Goal: Task Accomplishment & Management: Manage account settings

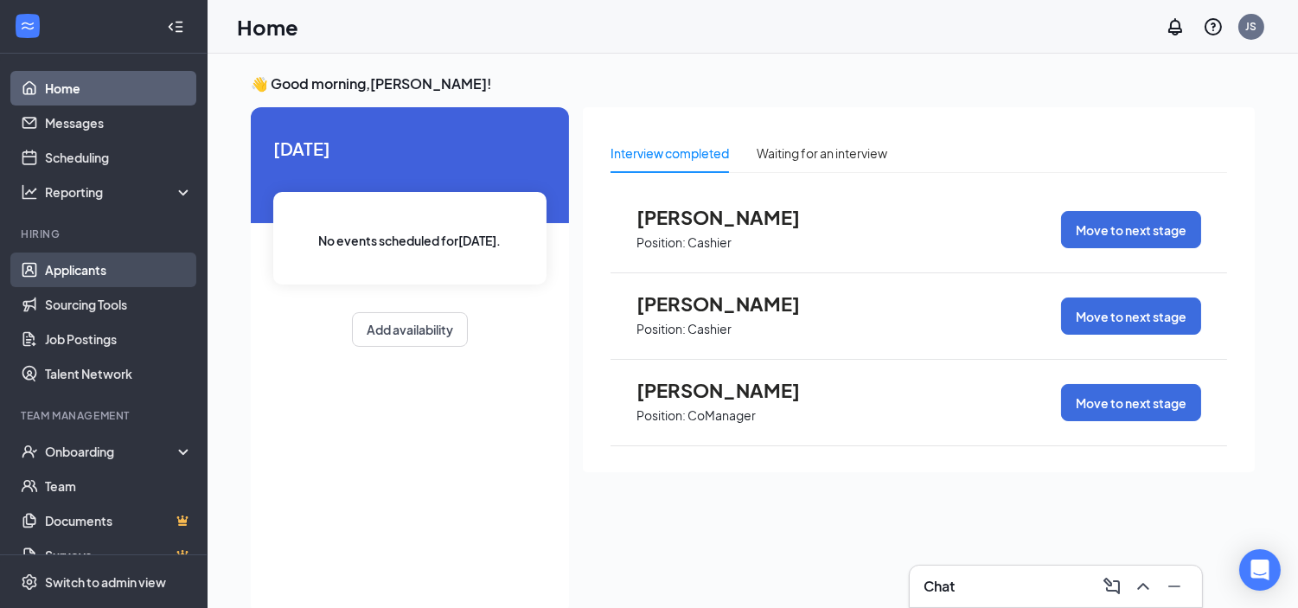
click at [91, 265] on link "Applicants" at bounding box center [119, 269] width 148 height 35
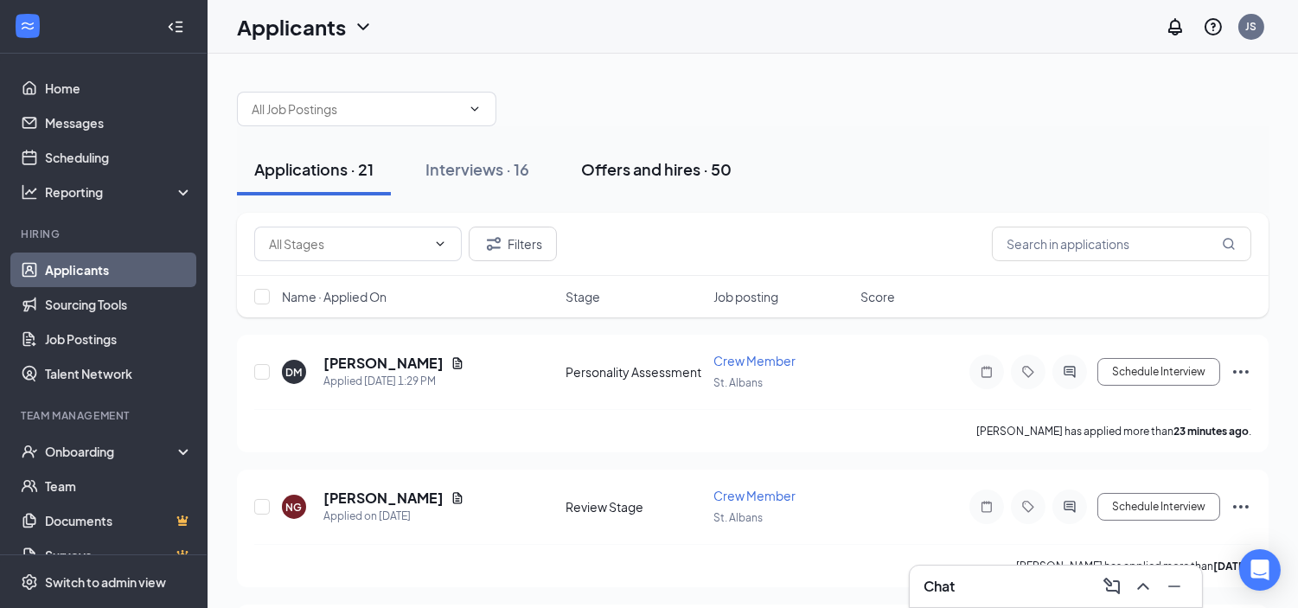
click at [606, 169] on div "Offers and hires · 50" at bounding box center [656, 169] width 150 height 22
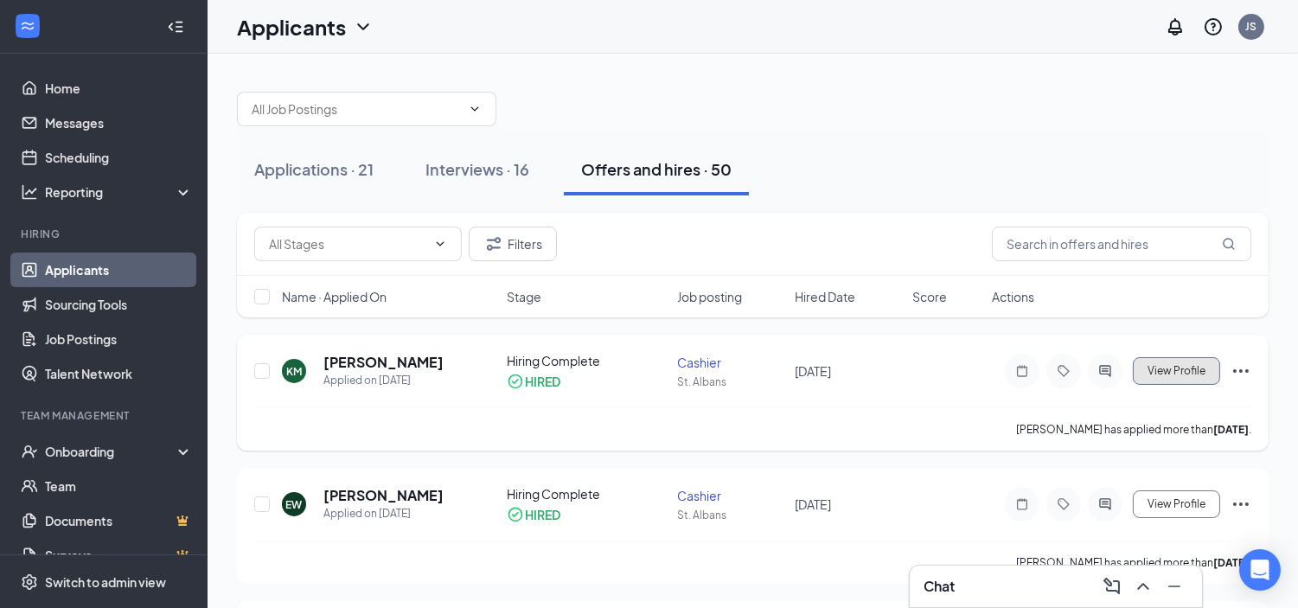
click at [1196, 368] on span "View Profile" at bounding box center [1176, 371] width 58 height 12
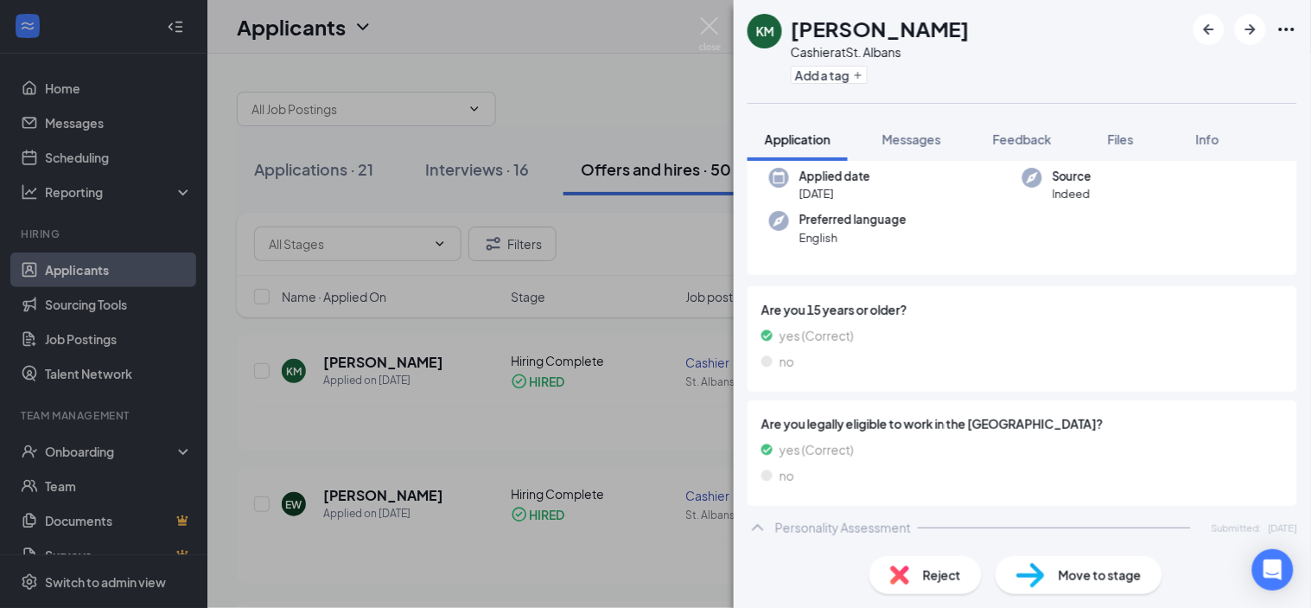
scroll to position [182, 0]
click at [1206, 133] on span "Info" at bounding box center [1207, 139] width 23 height 16
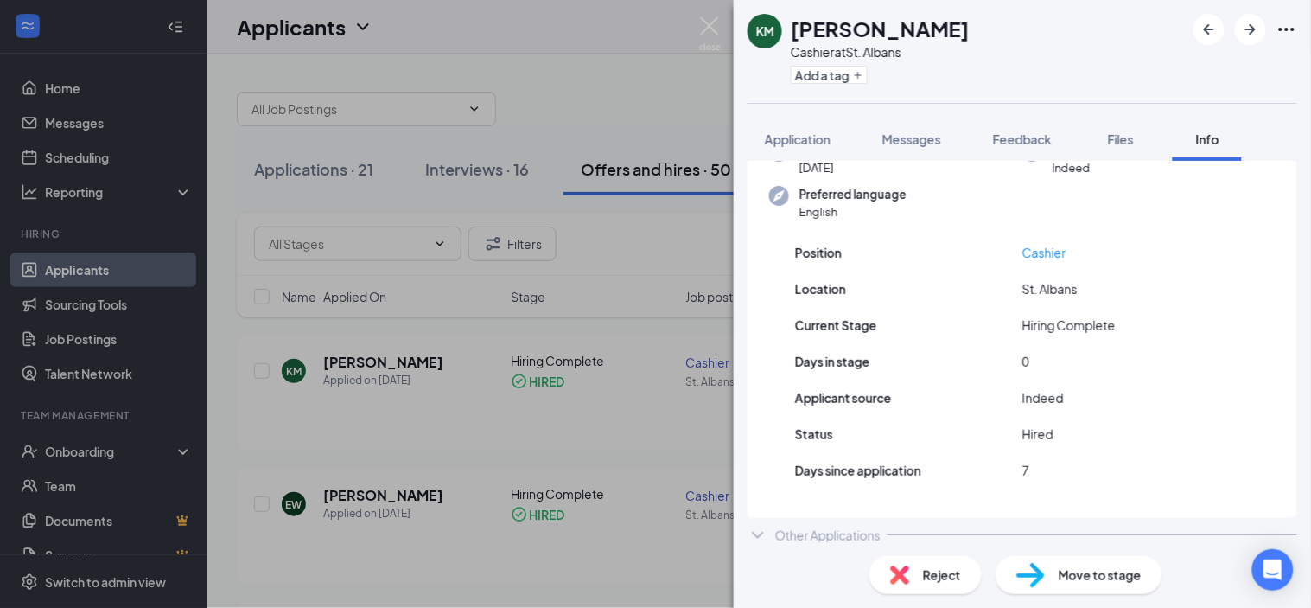
scroll to position [140, 0]
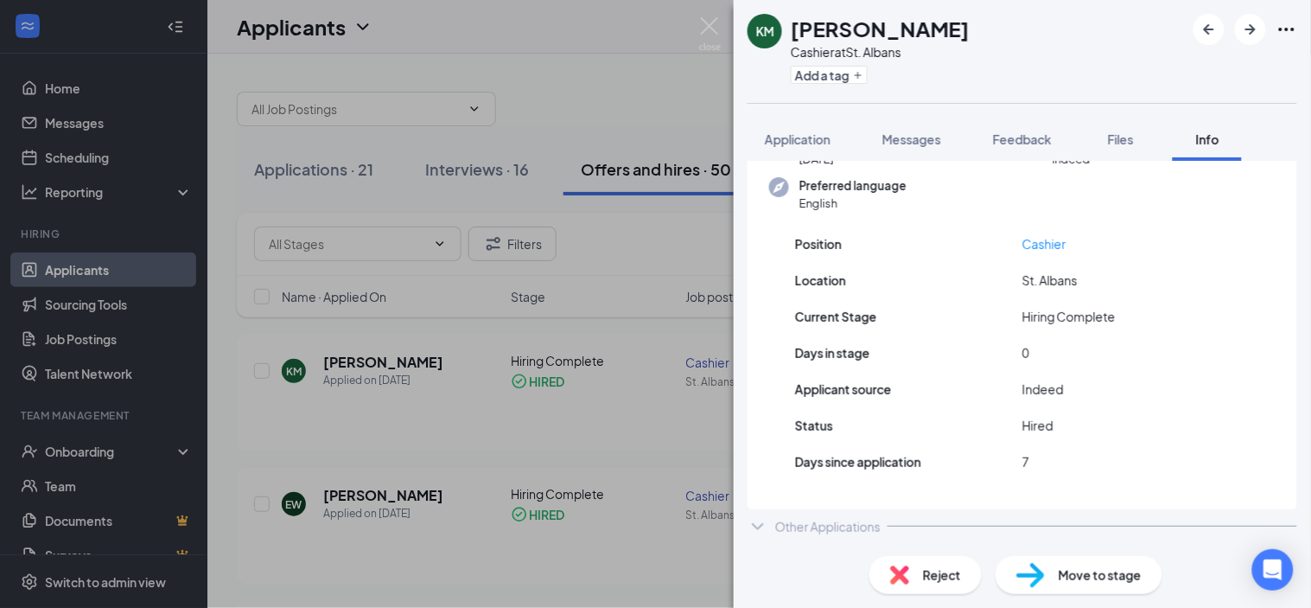
click at [545, 290] on div "KM [PERSON_NAME] Cashier at [GEOGRAPHIC_DATA][PERSON_NAME] Add a tag Applicatio…" at bounding box center [655, 304] width 1311 height 608
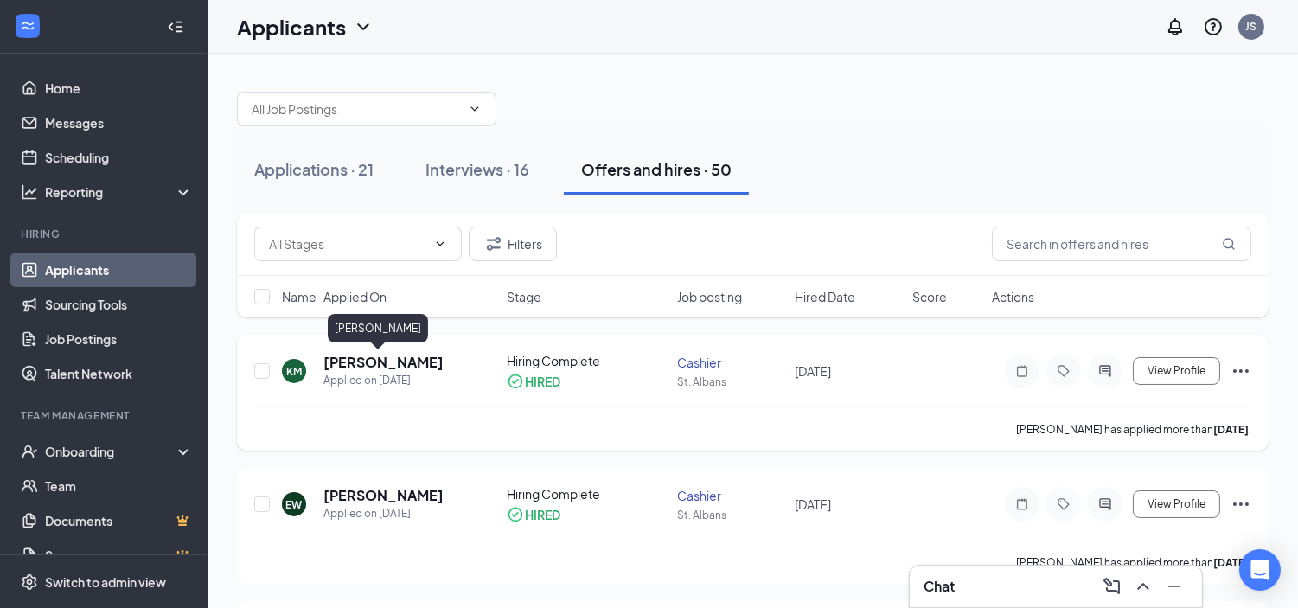
click at [352, 360] on h5 "[PERSON_NAME]" at bounding box center [383, 362] width 120 height 19
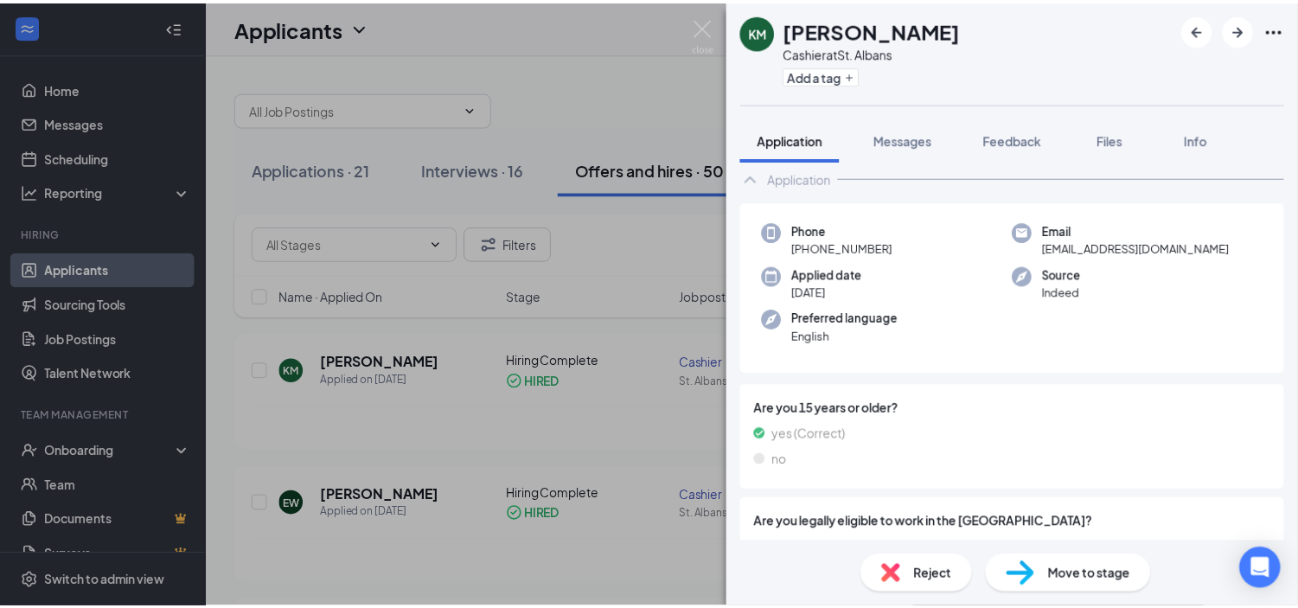
scroll to position [182, 0]
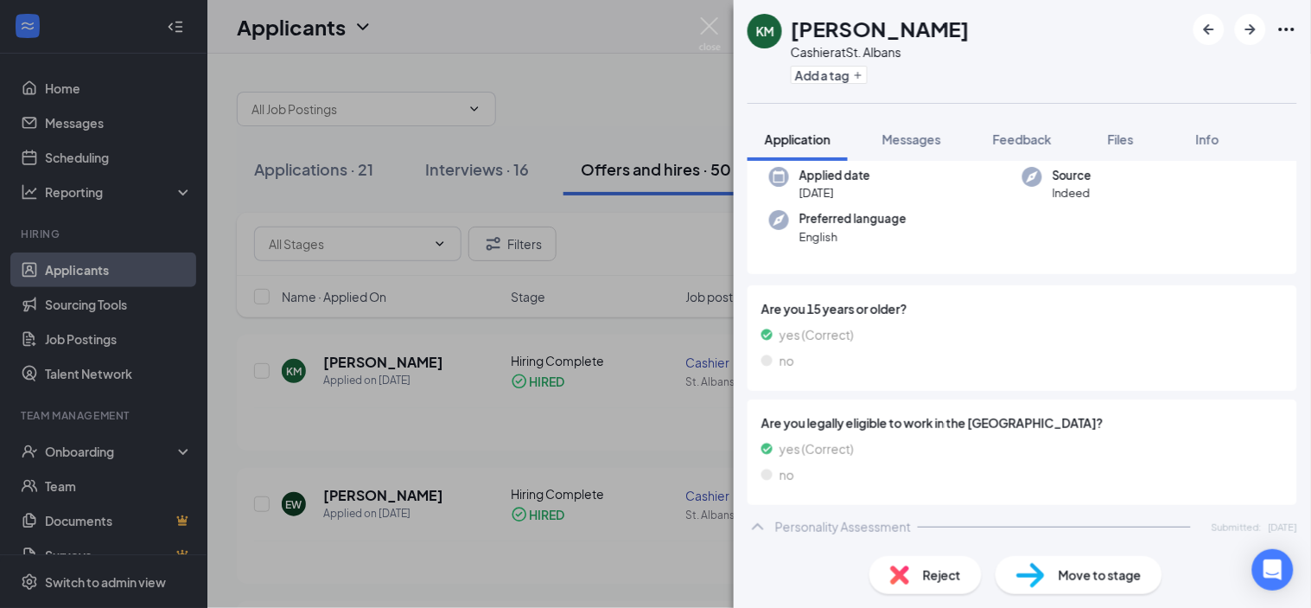
click at [610, 298] on div "KM [PERSON_NAME] Cashier at [GEOGRAPHIC_DATA] Add a tag Application Messages Fe…" at bounding box center [655, 304] width 1311 height 608
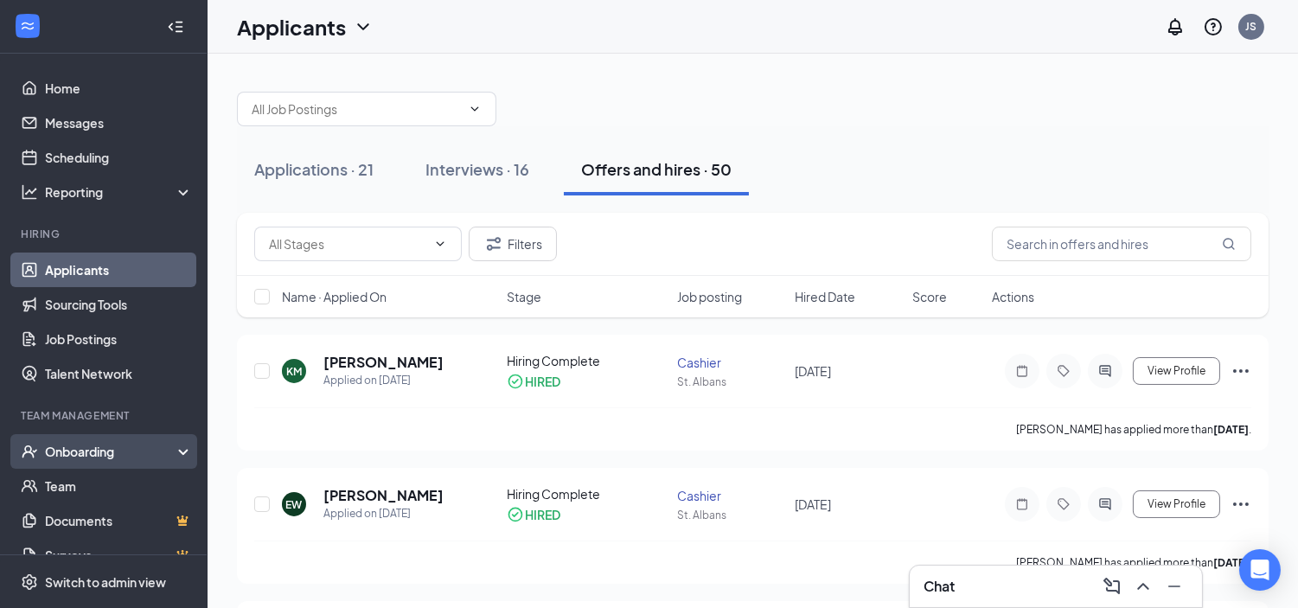
click at [99, 453] on div "Onboarding" at bounding box center [111, 451] width 133 height 17
click at [111, 494] on link "Overview" at bounding box center [119, 486] width 148 height 35
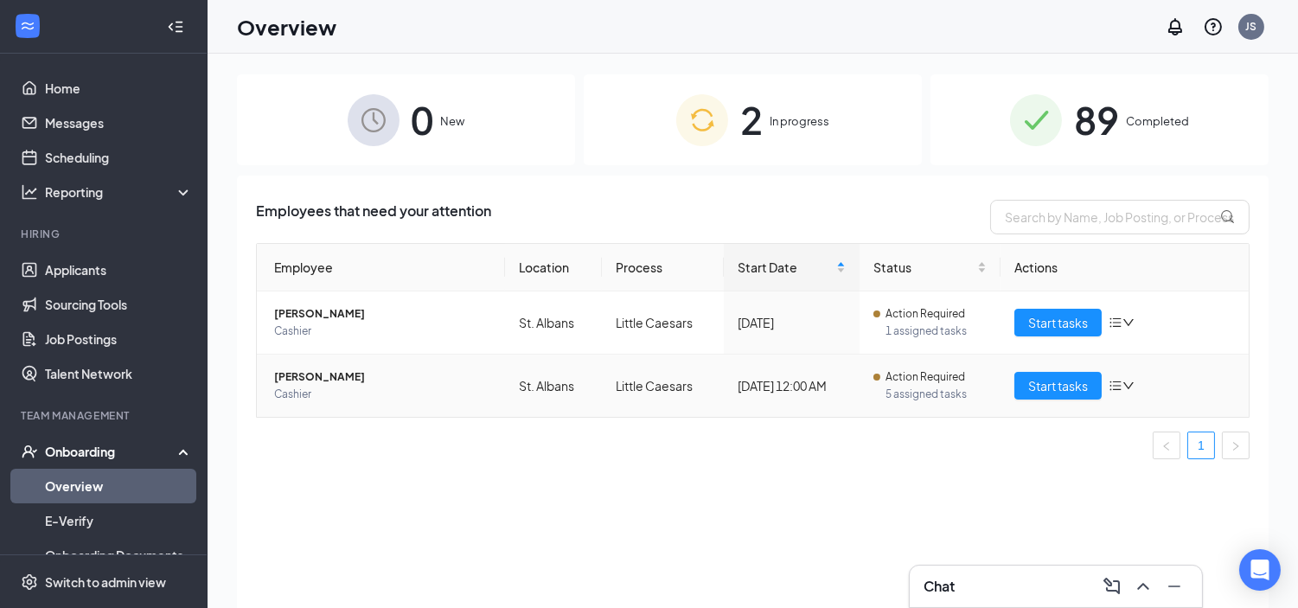
click at [1121, 384] on icon "bars" at bounding box center [1115, 386] width 14 height 14
drag, startPoint x: 785, startPoint y: 480, endPoint x: 1073, endPoint y: 417, distance: 294.7
click at [787, 480] on div "Employees that need your attention Employee Location Process Start Date Status …" at bounding box center [752, 412] width 1031 height 475
click at [1074, 389] on span "Start tasks" at bounding box center [1058, 385] width 60 height 19
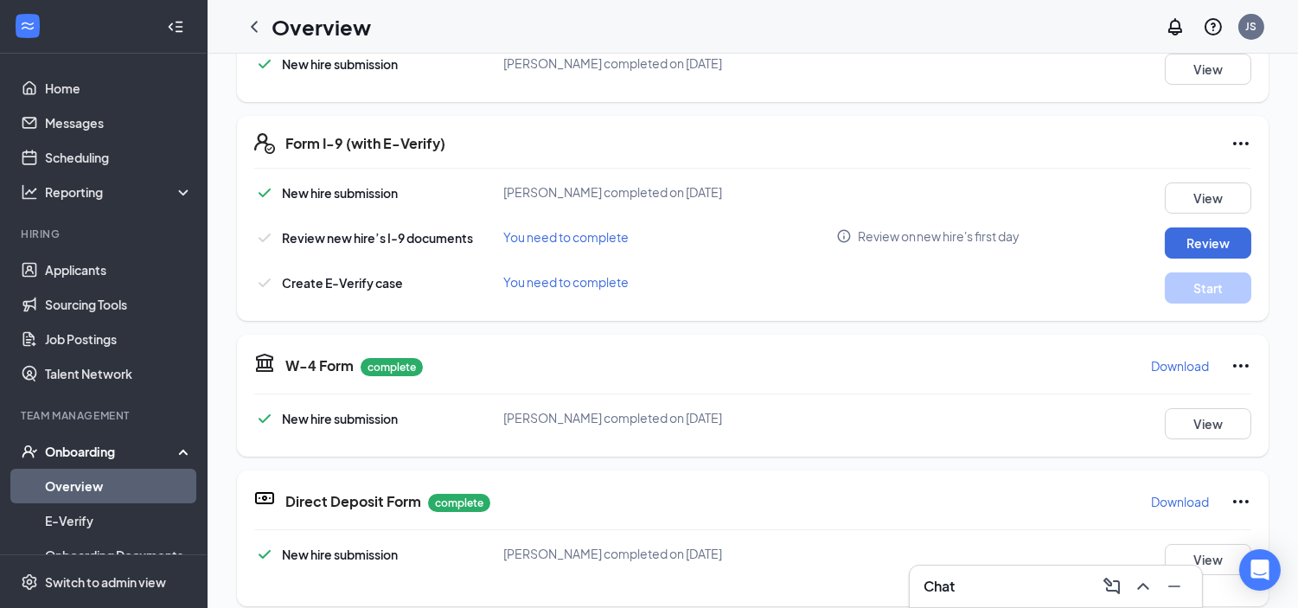
scroll to position [363, 0]
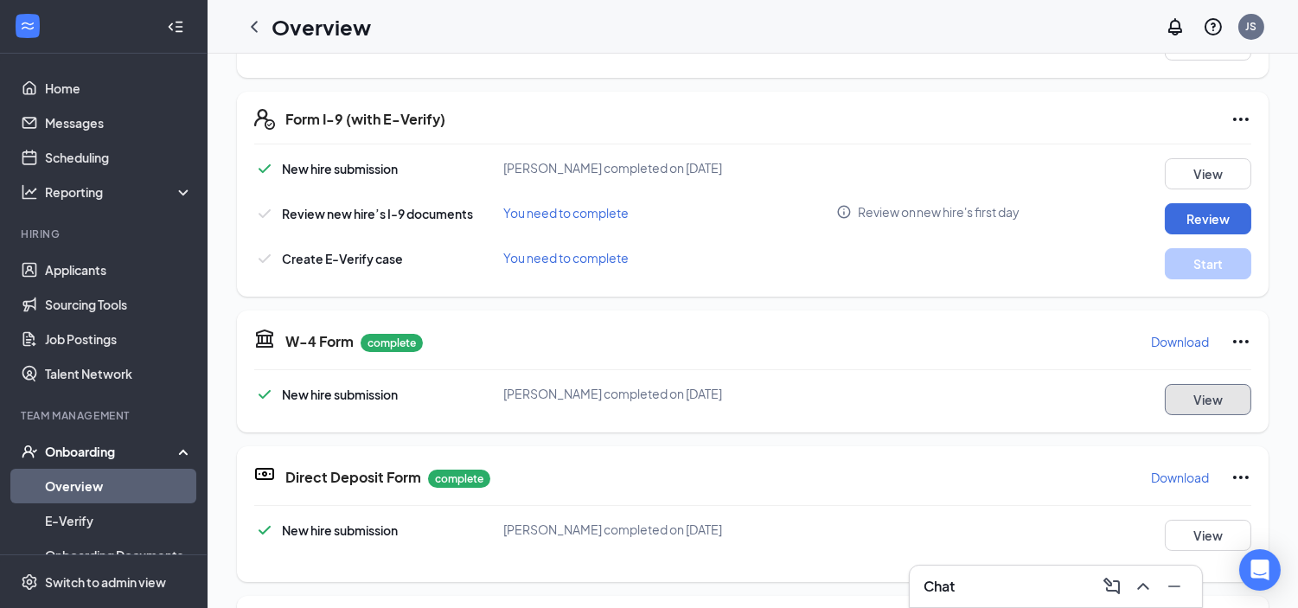
click at [1205, 402] on button "View" at bounding box center [1207, 399] width 86 height 31
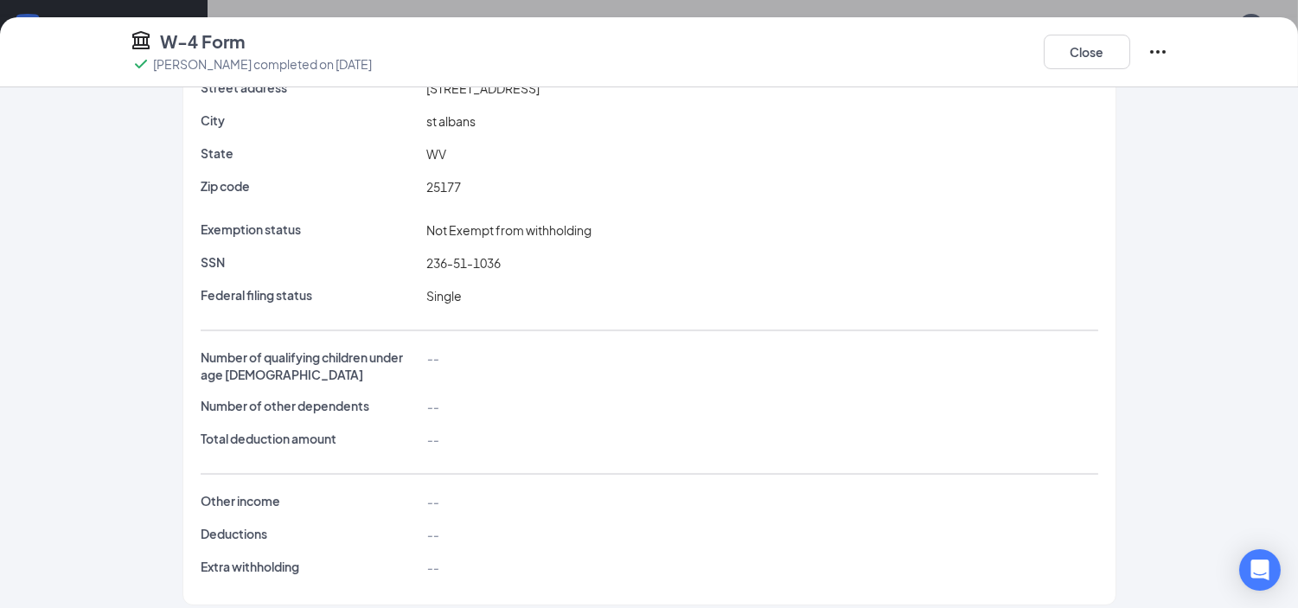
scroll to position [192, 0]
